Goal: Check status

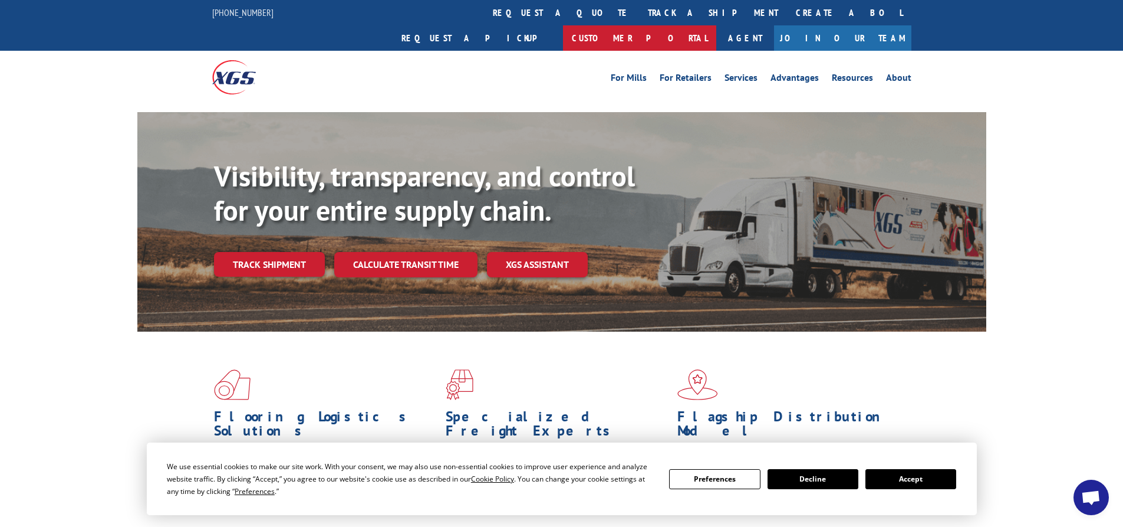
click at [717, 25] on link "Customer Portal" at bounding box center [639, 37] width 153 height 25
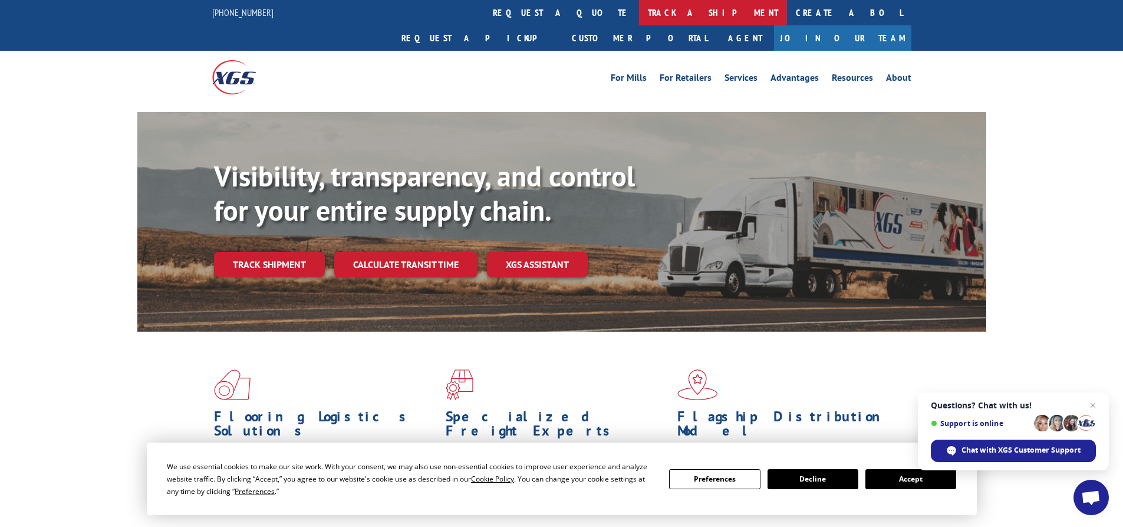
click at [639, 11] on link "track a shipment" at bounding box center [713, 12] width 148 height 25
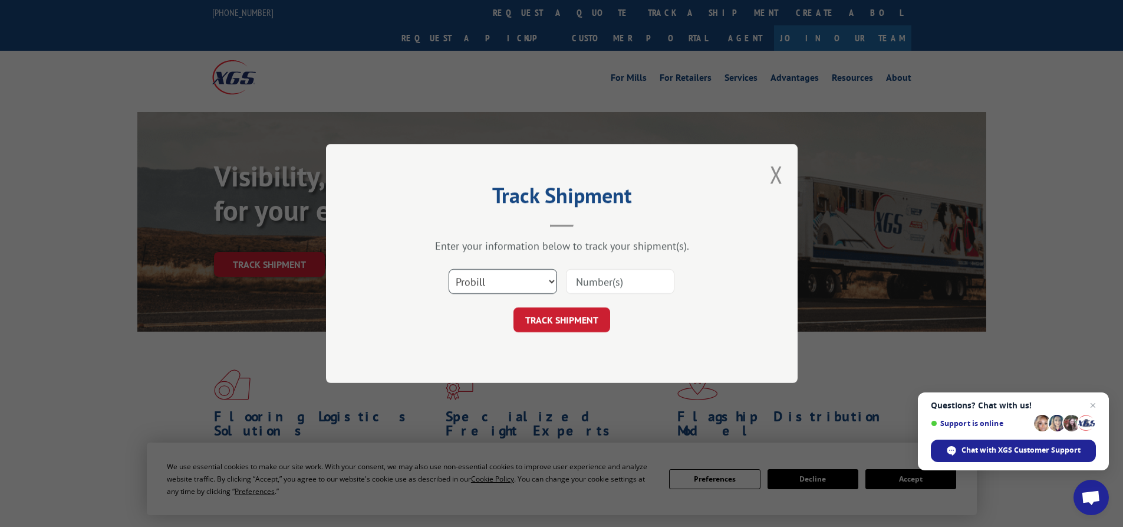
click at [550, 279] on select "Select category... Probill BOL PO" at bounding box center [503, 281] width 109 height 25
click at [778, 176] on button "Close modal" at bounding box center [776, 174] width 13 height 31
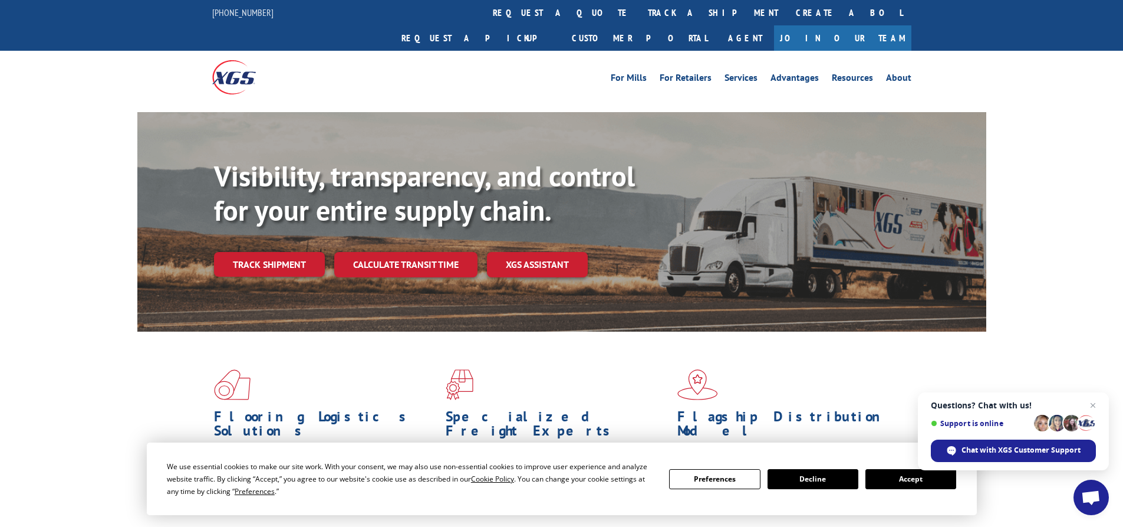
click at [908, 474] on button "Accept" at bounding box center [911, 479] width 91 height 20
